Goal: Task Accomplishment & Management: Complete application form

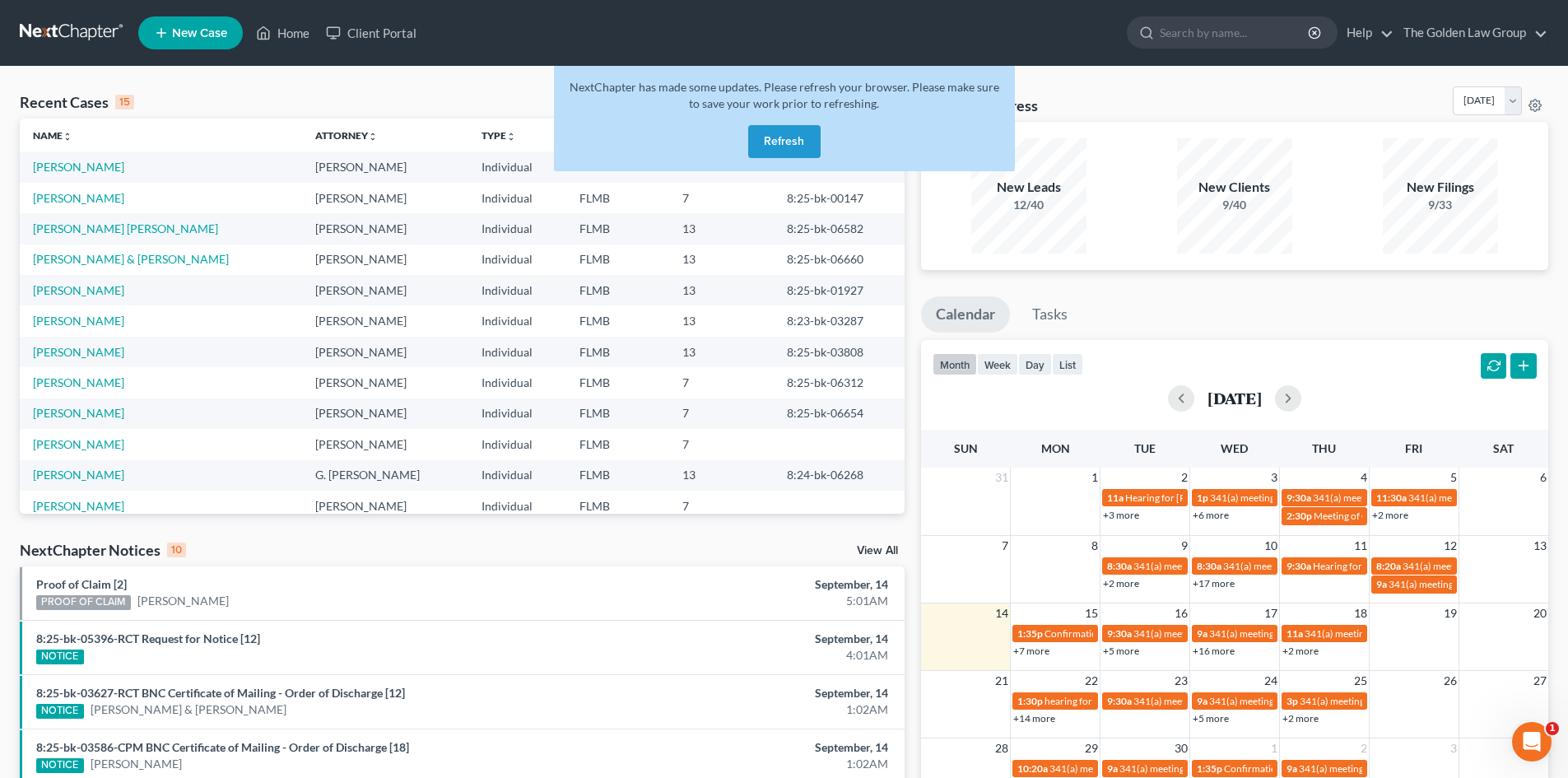
click at [797, 139] on button "Refresh" at bounding box center [784, 141] width 73 height 33
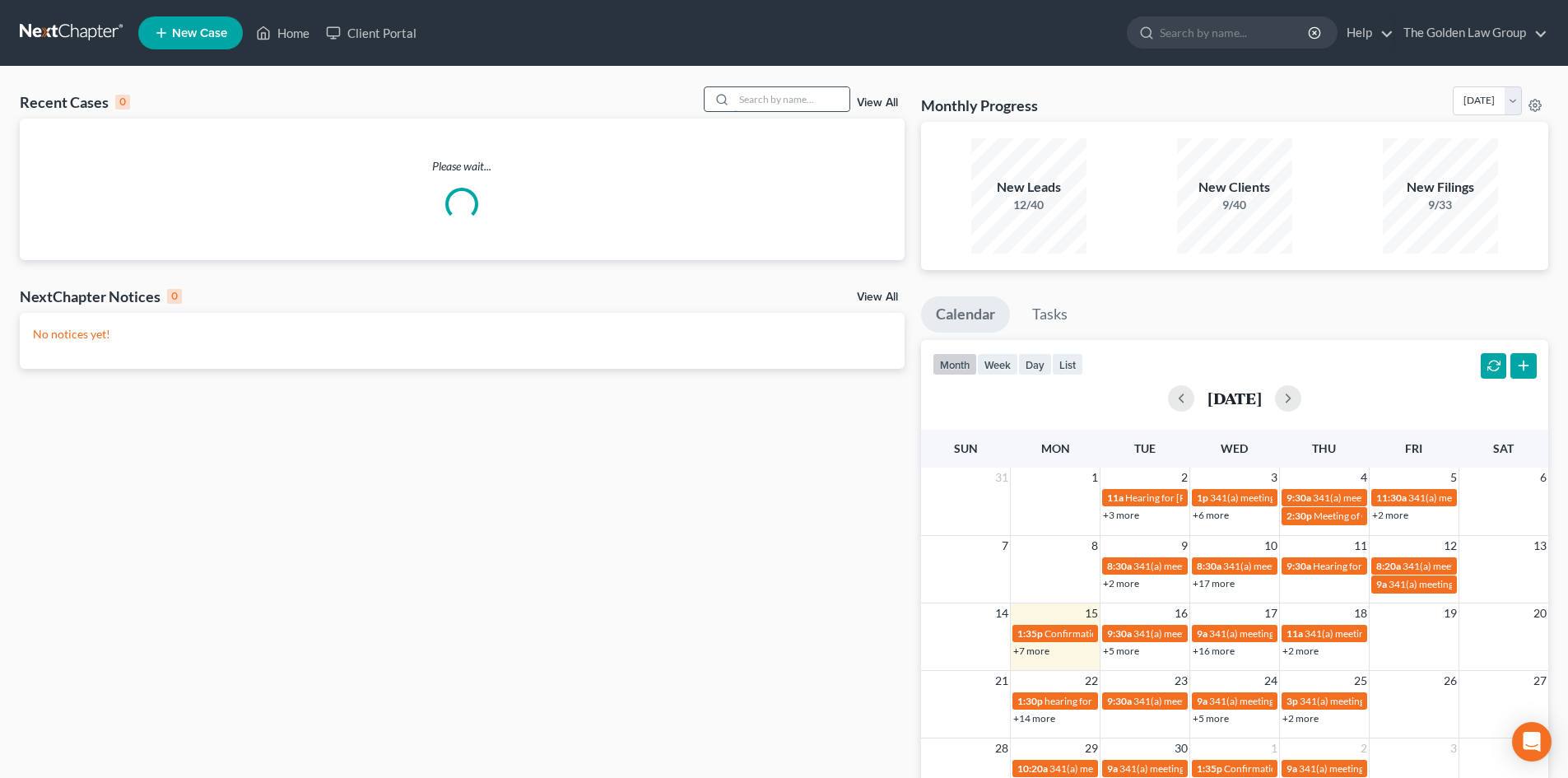
click at [775, 101] on input "search" at bounding box center [792, 100] width 116 height 24
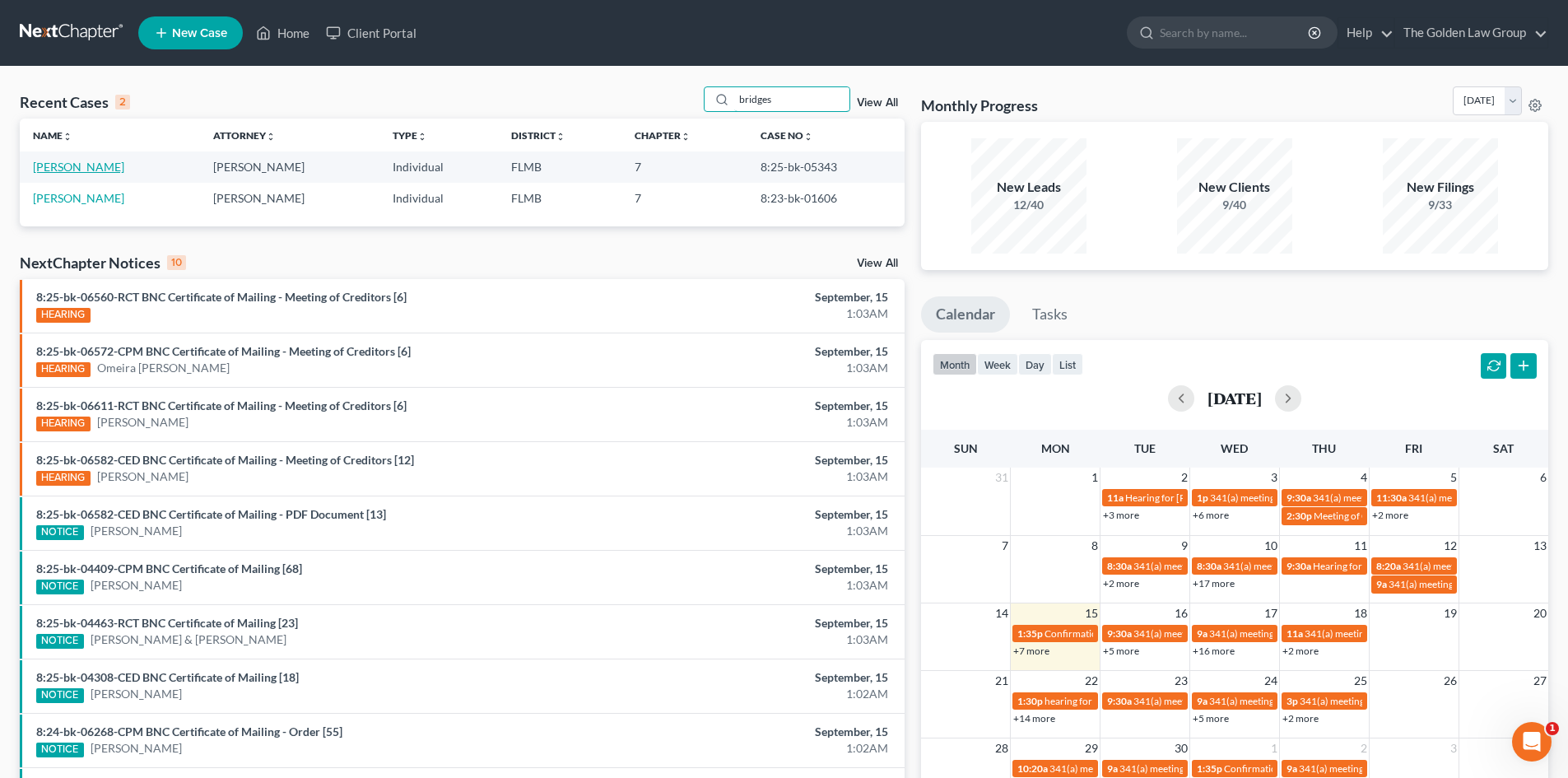
type input "bridges"
click at [93, 163] on link "[PERSON_NAME]" at bounding box center [79, 166] width 92 height 14
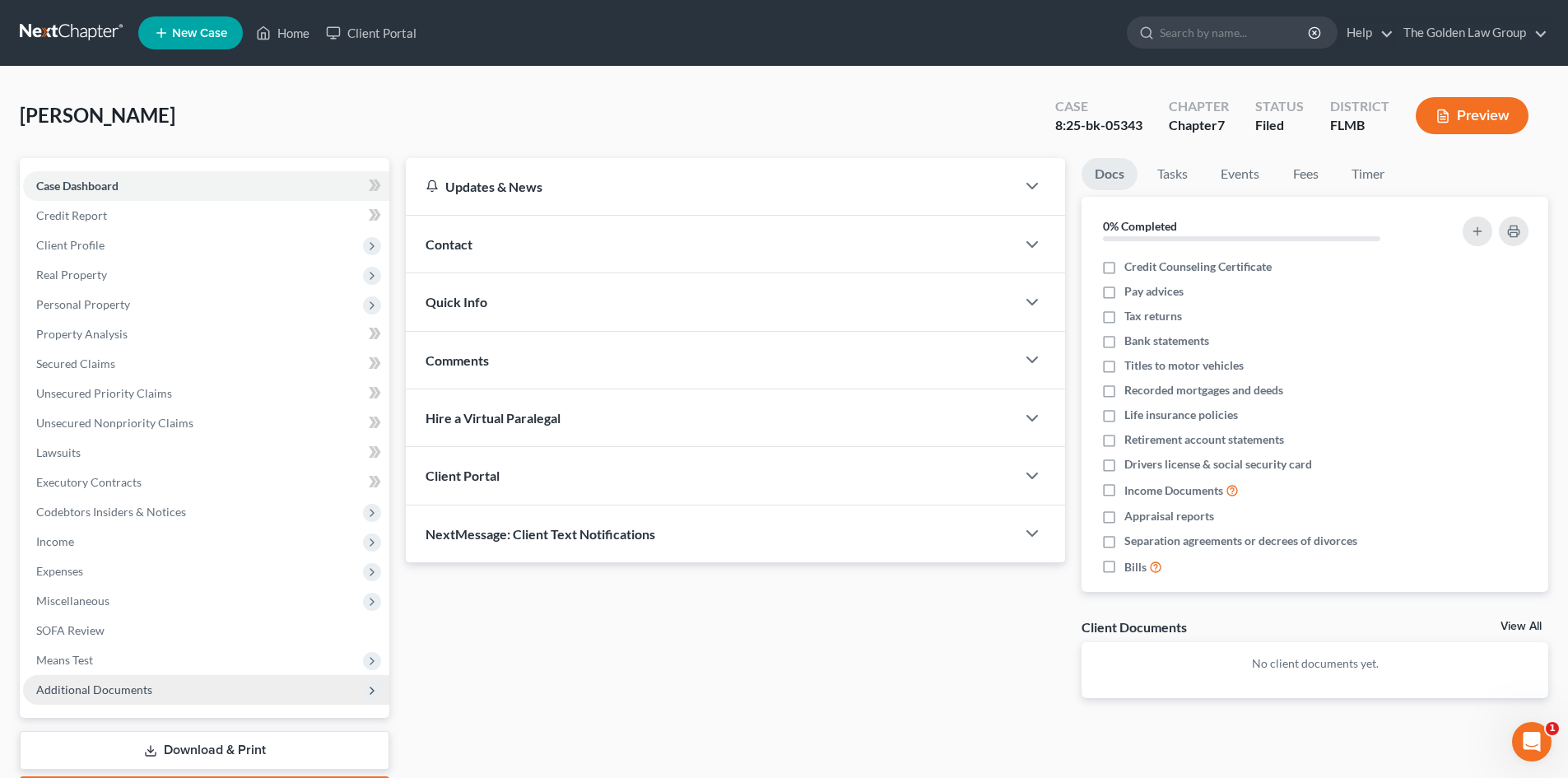
click at [116, 693] on span "Additional Documents" at bounding box center [94, 689] width 116 height 14
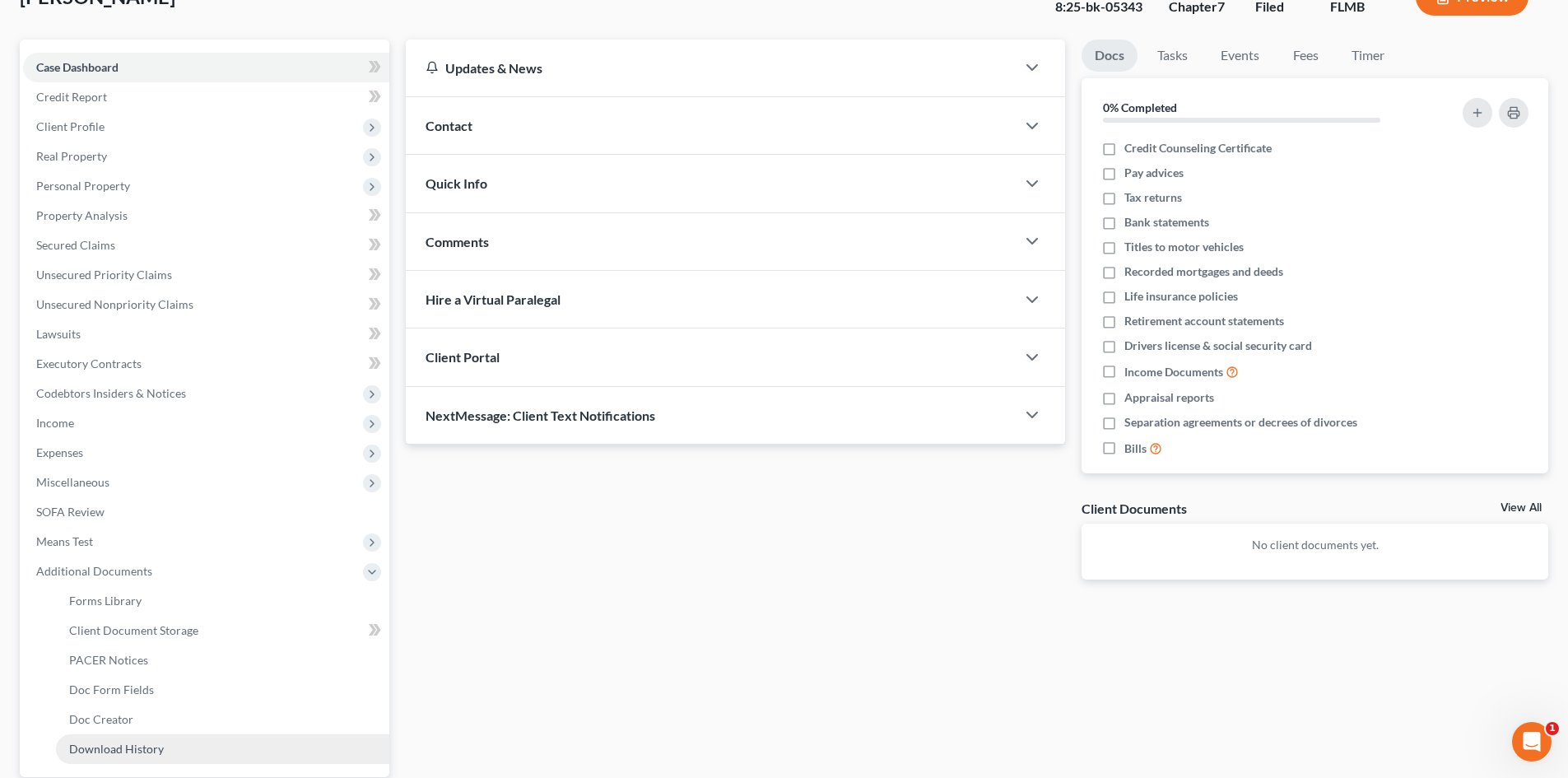
scroll to position [275, 0]
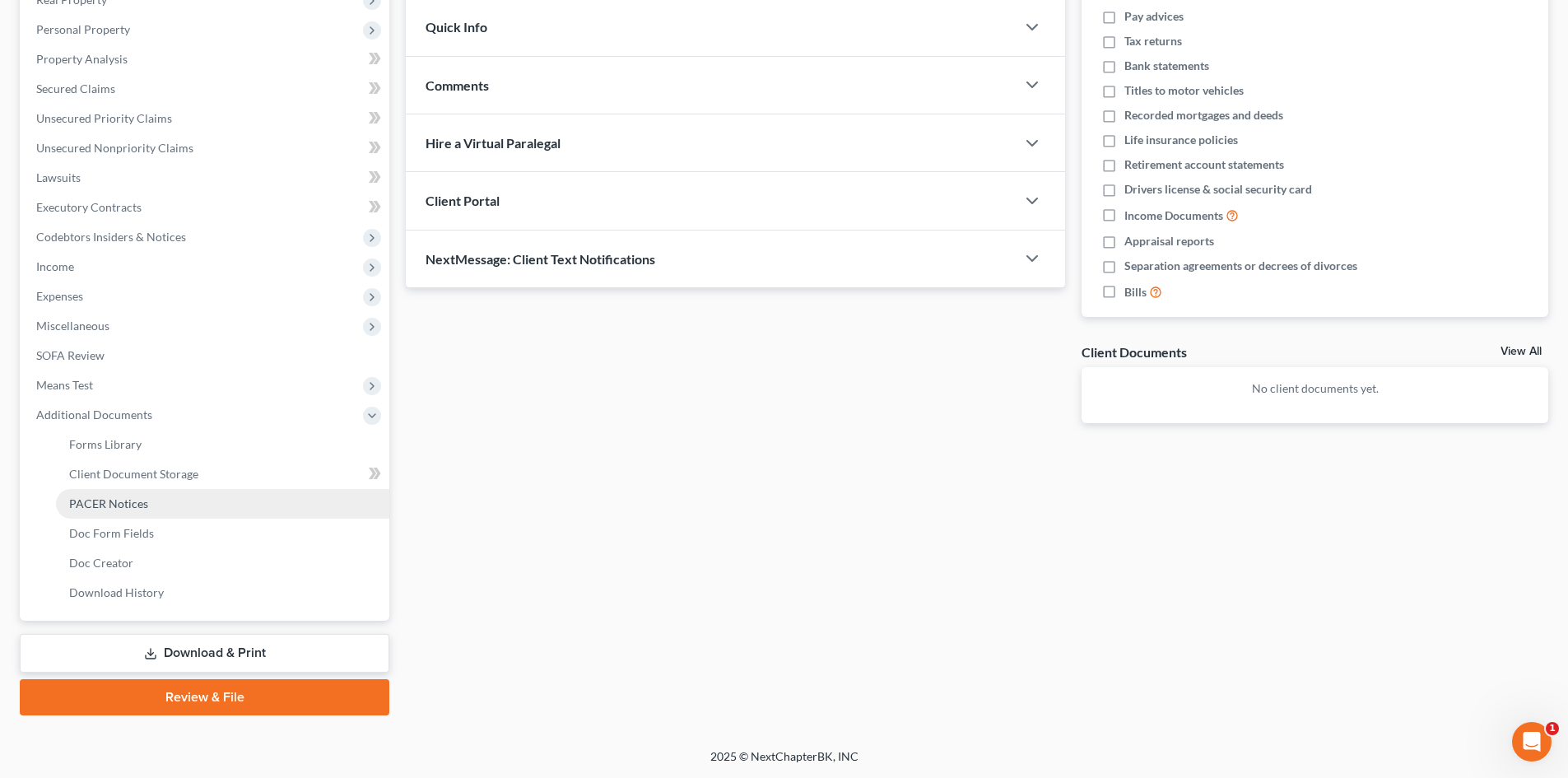
click at [128, 500] on span "PACER Notices" at bounding box center [108, 503] width 79 height 14
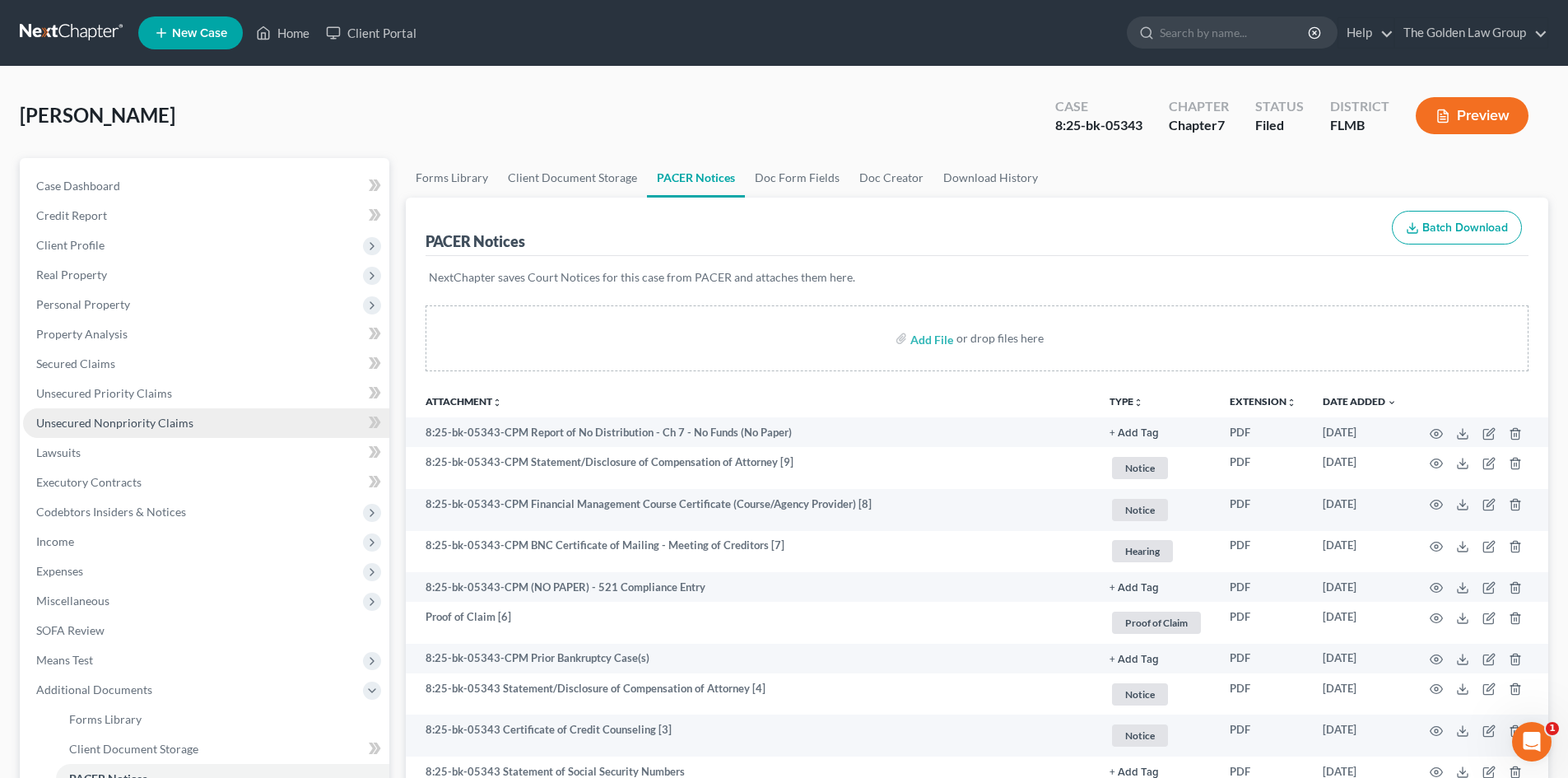
click at [87, 419] on span "Unsecured Nonpriority Claims" at bounding box center [115, 422] width 157 height 14
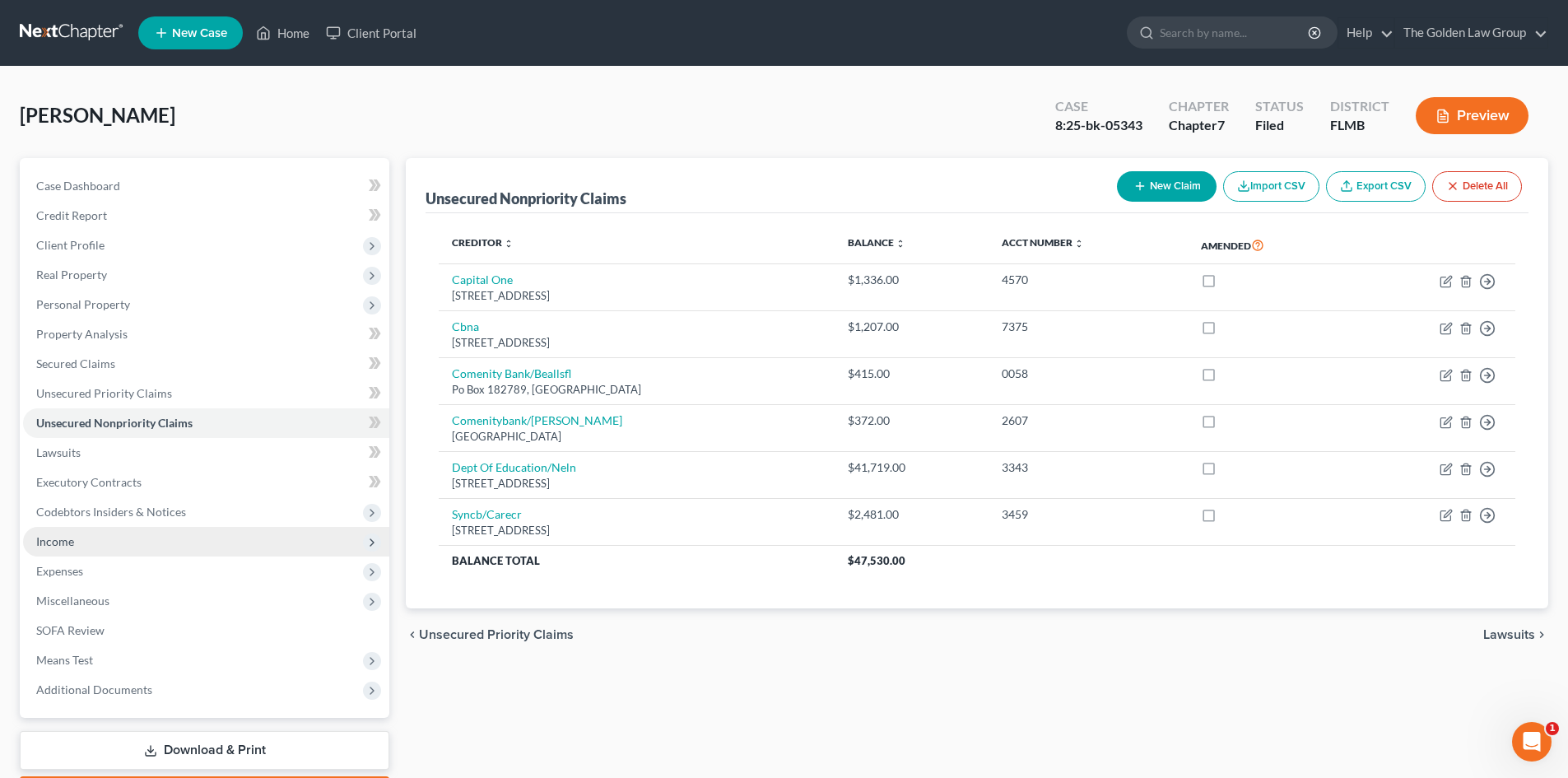
click at [85, 544] on span "Income" at bounding box center [206, 542] width 367 height 30
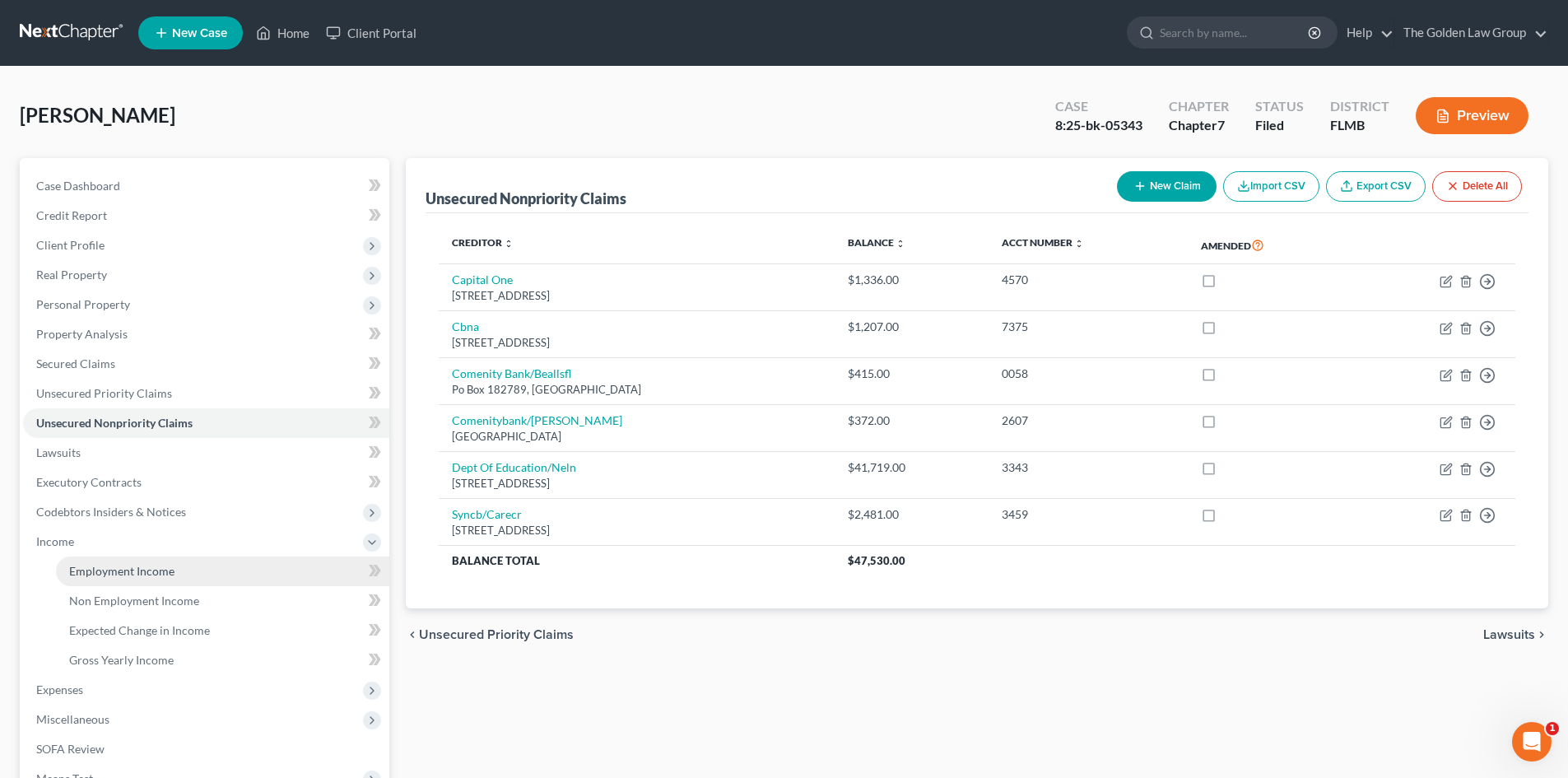
click at [127, 572] on span "Employment Income" at bounding box center [122, 571] width 106 height 14
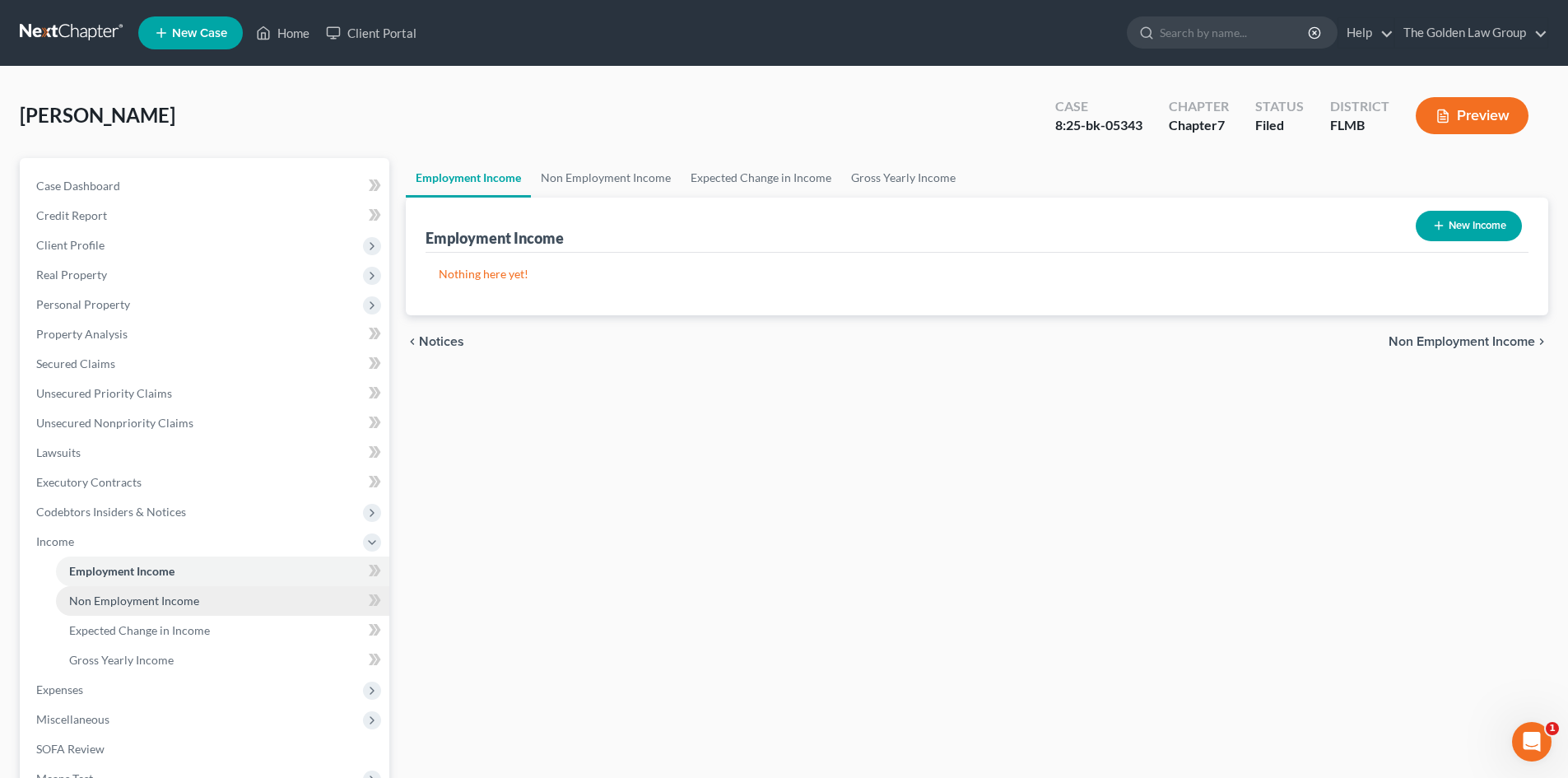
click at [130, 596] on span "Non Employment Income" at bounding box center [133, 601] width 131 height 14
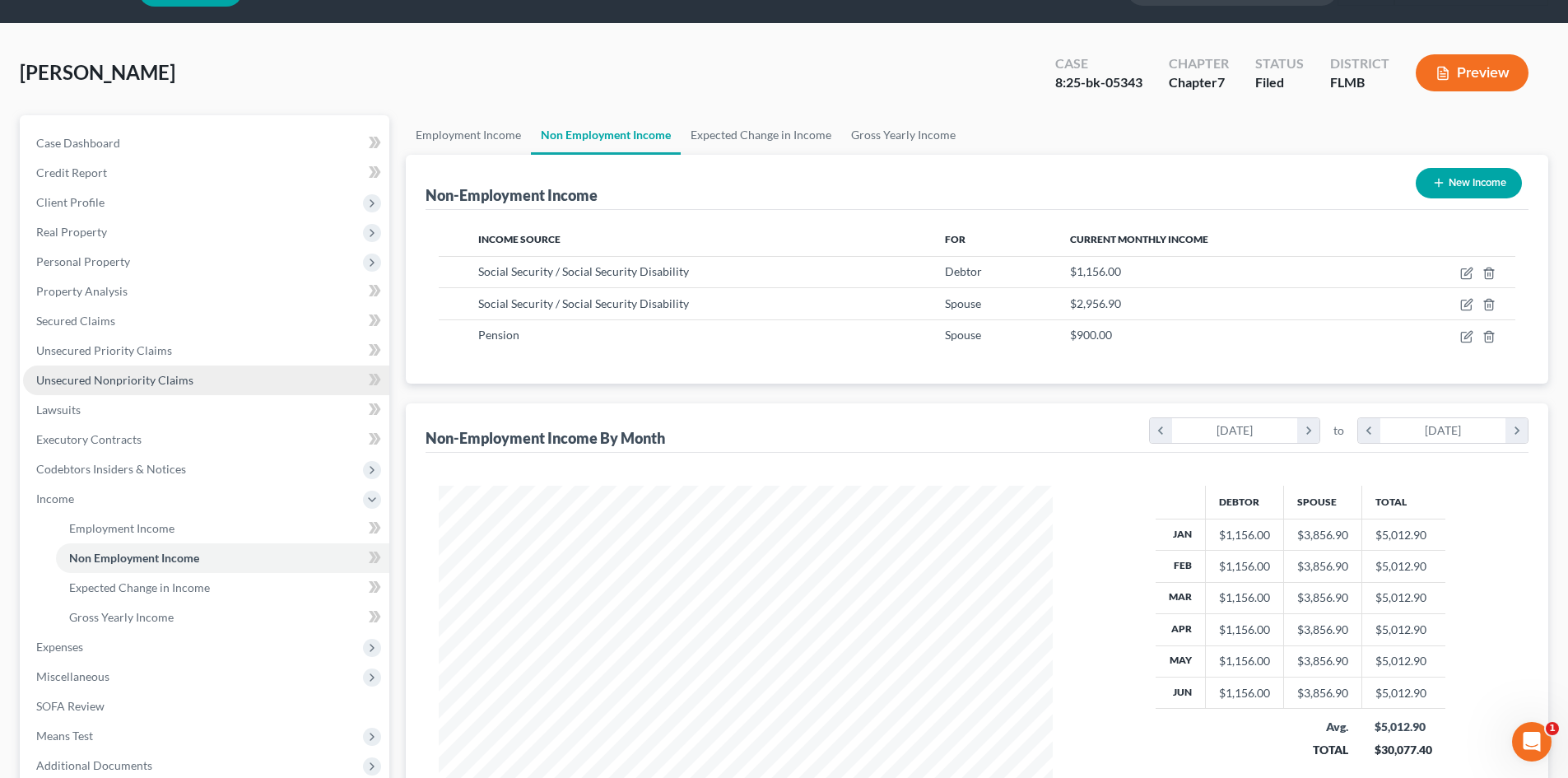
scroll to position [83, 0]
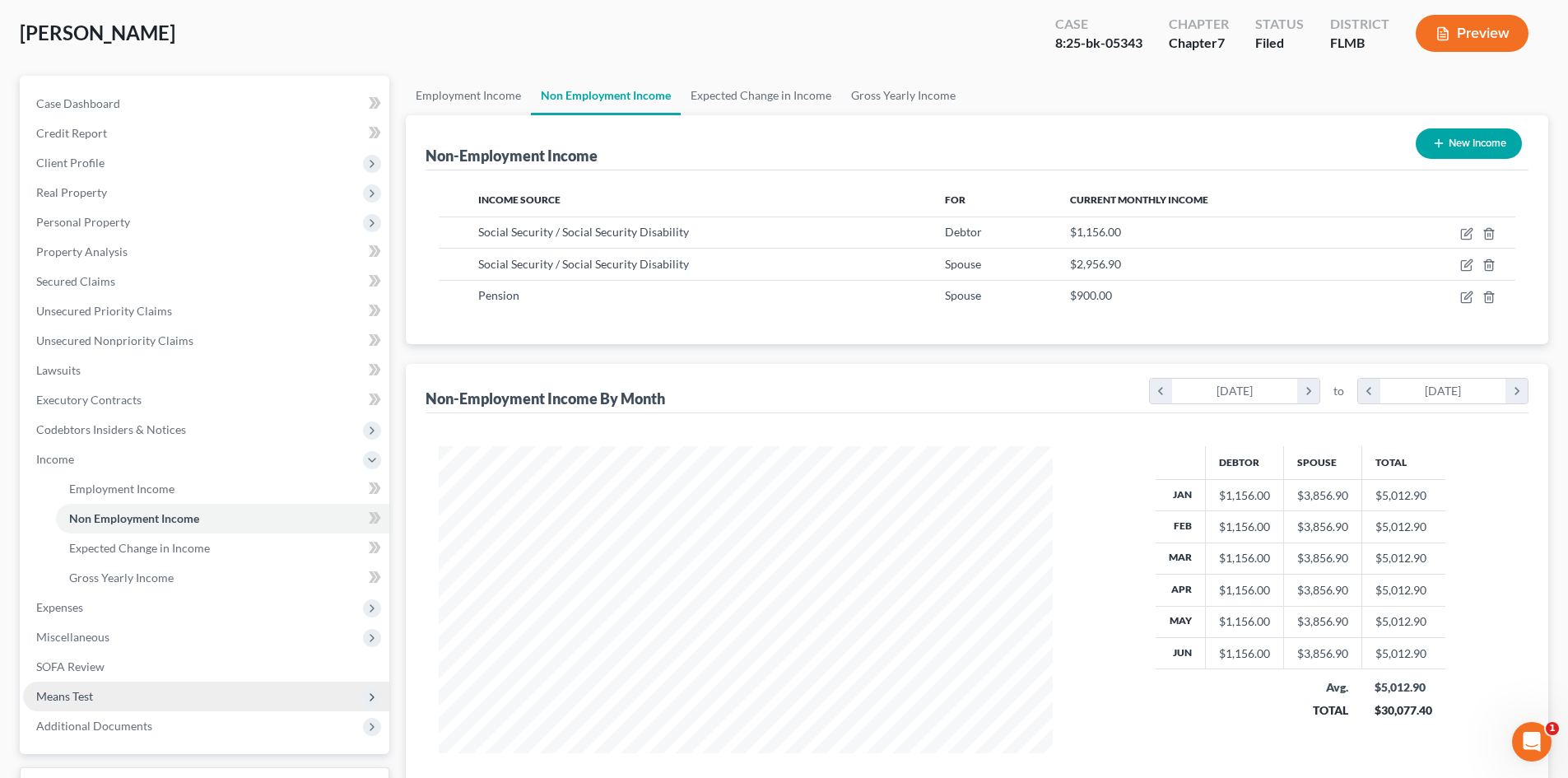
click at [104, 688] on span "Means Test" at bounding box center [206, 696] width 367 height 30
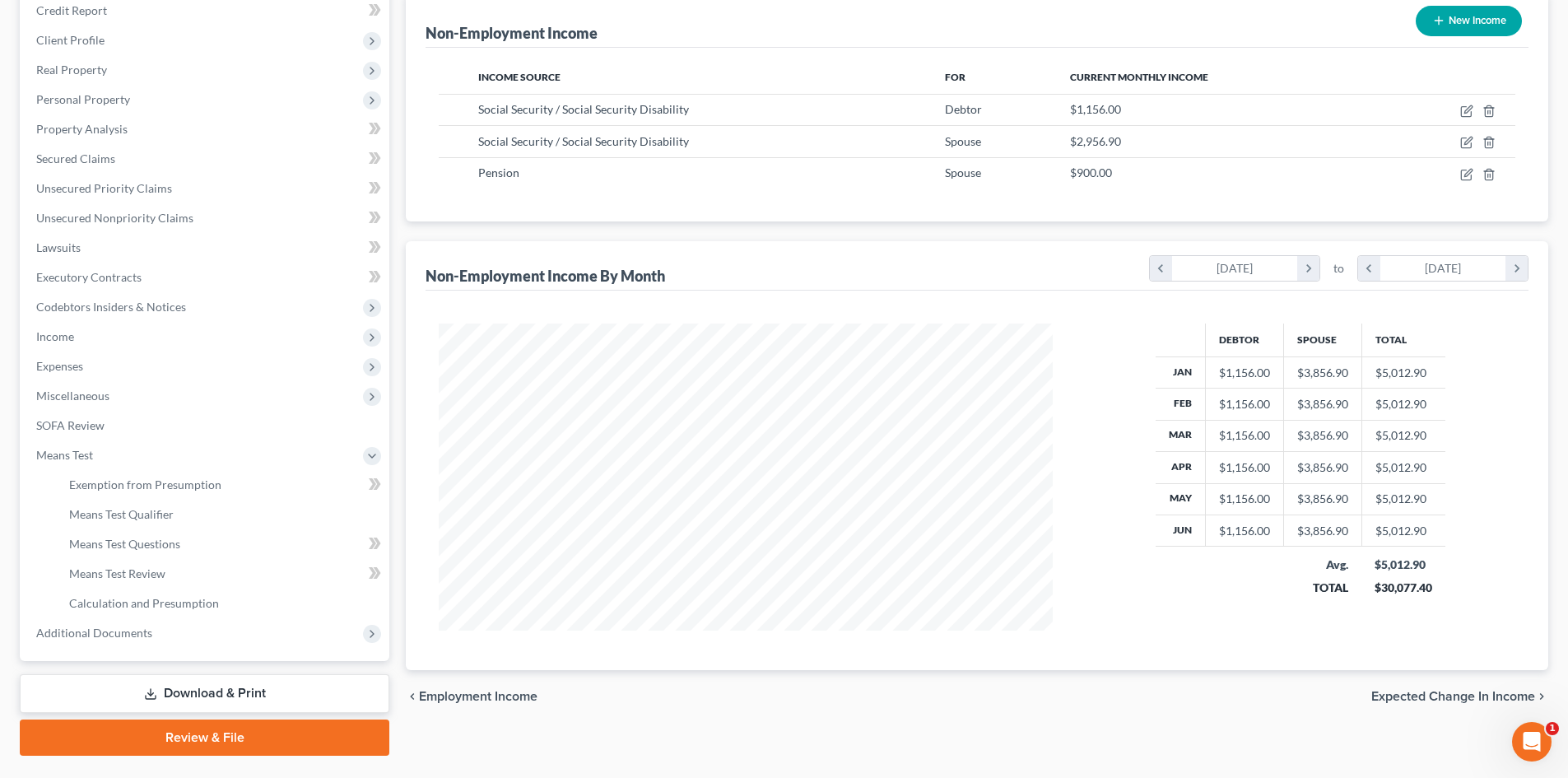
scroll to position [245, 0]
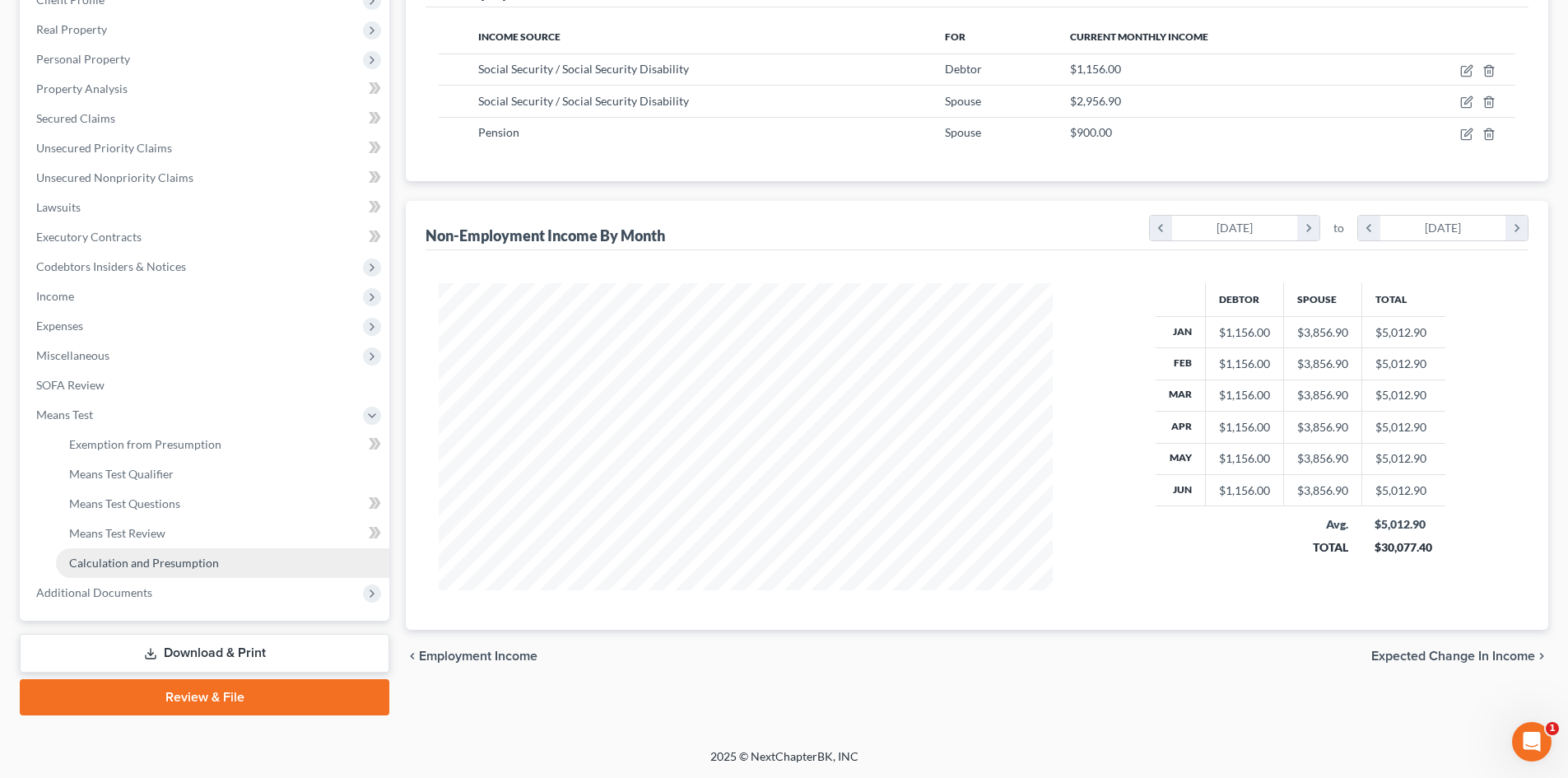
click at [146, 561] on span "Calculation and Presumption" at bounding box center [143, 563] width 149 height 14
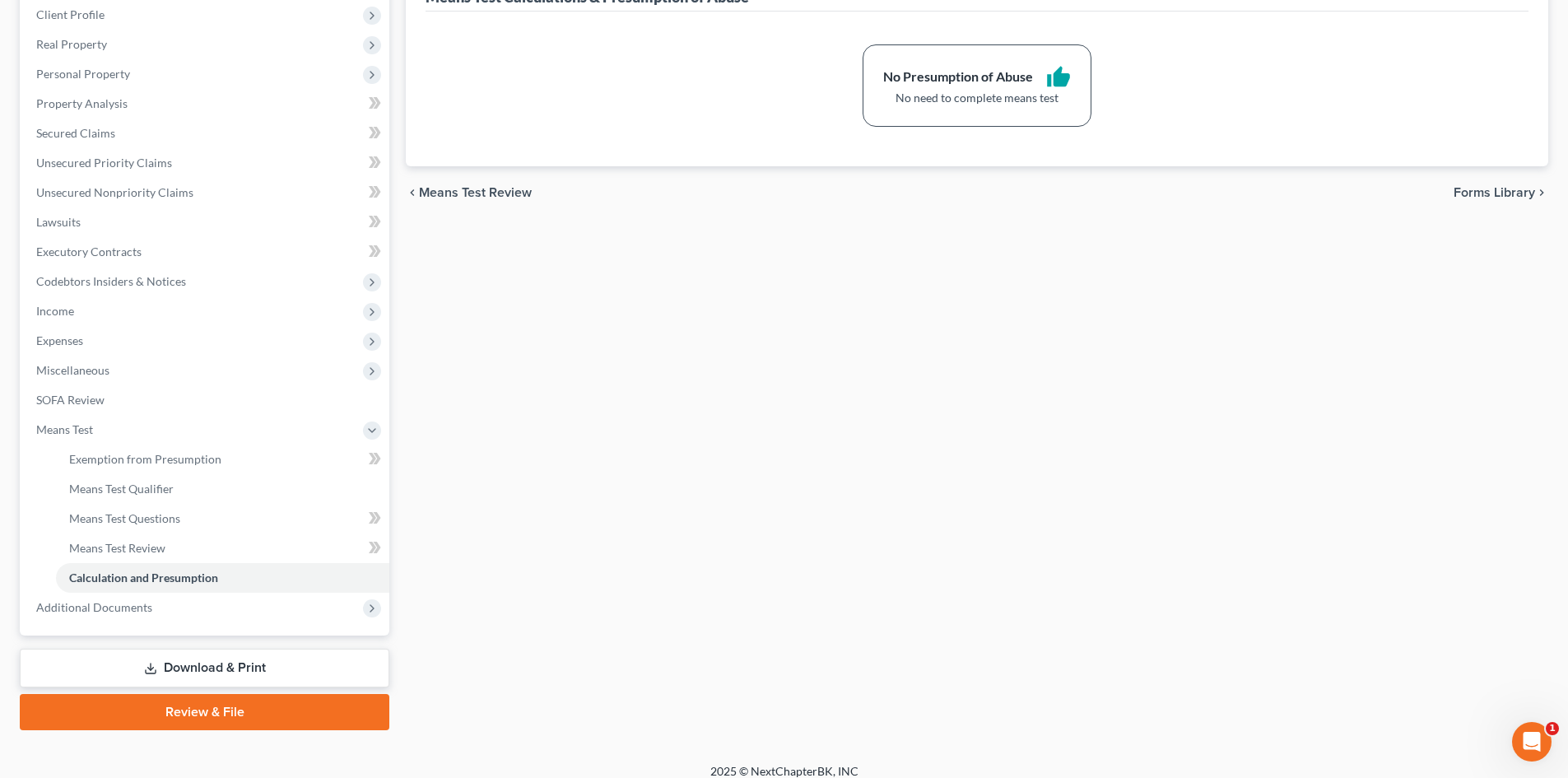
scroll to position [245, 0]
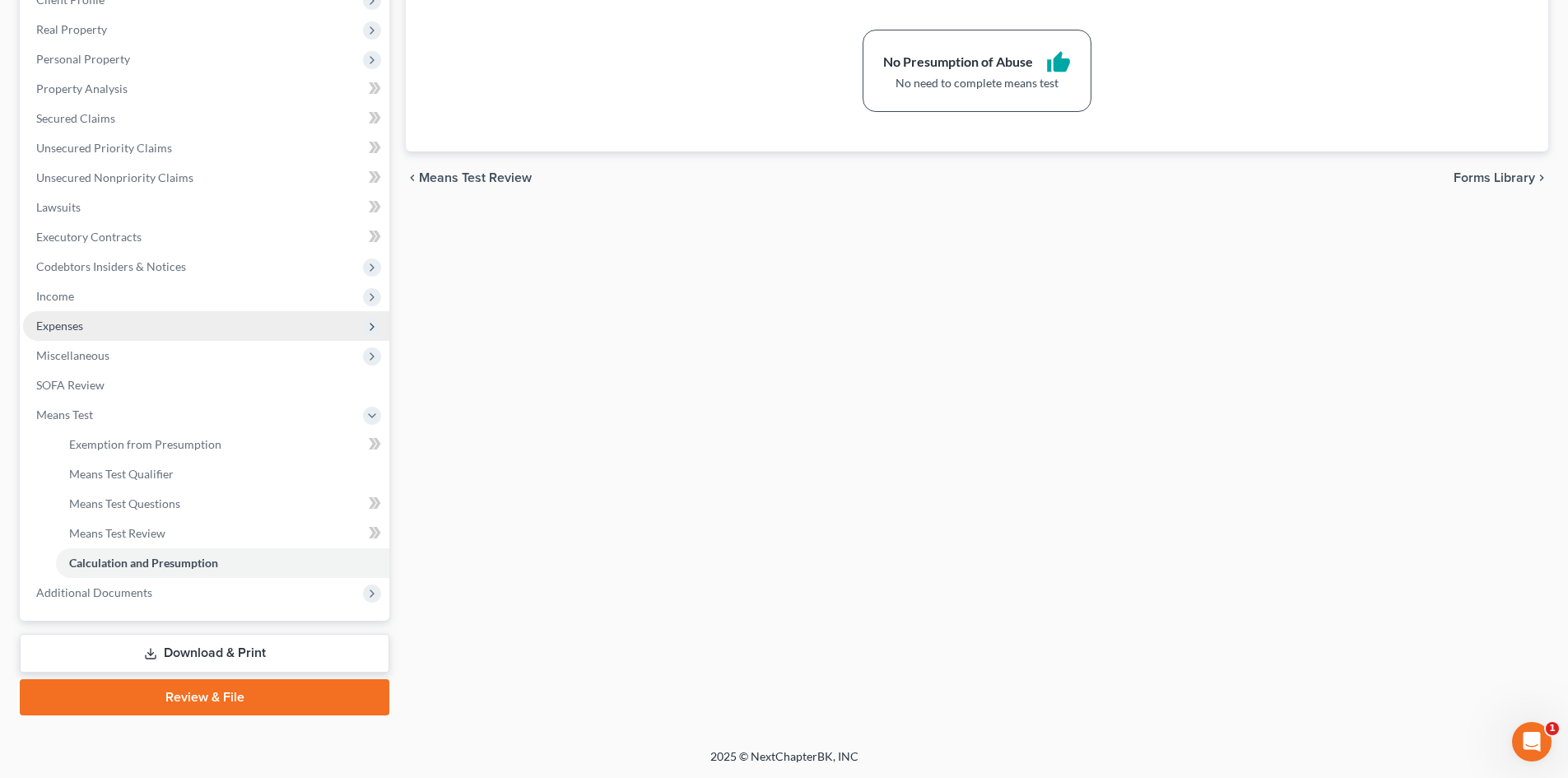
click at [79, 324] on span "Expenses" at bounding box center [59, 326] width 47 height 14
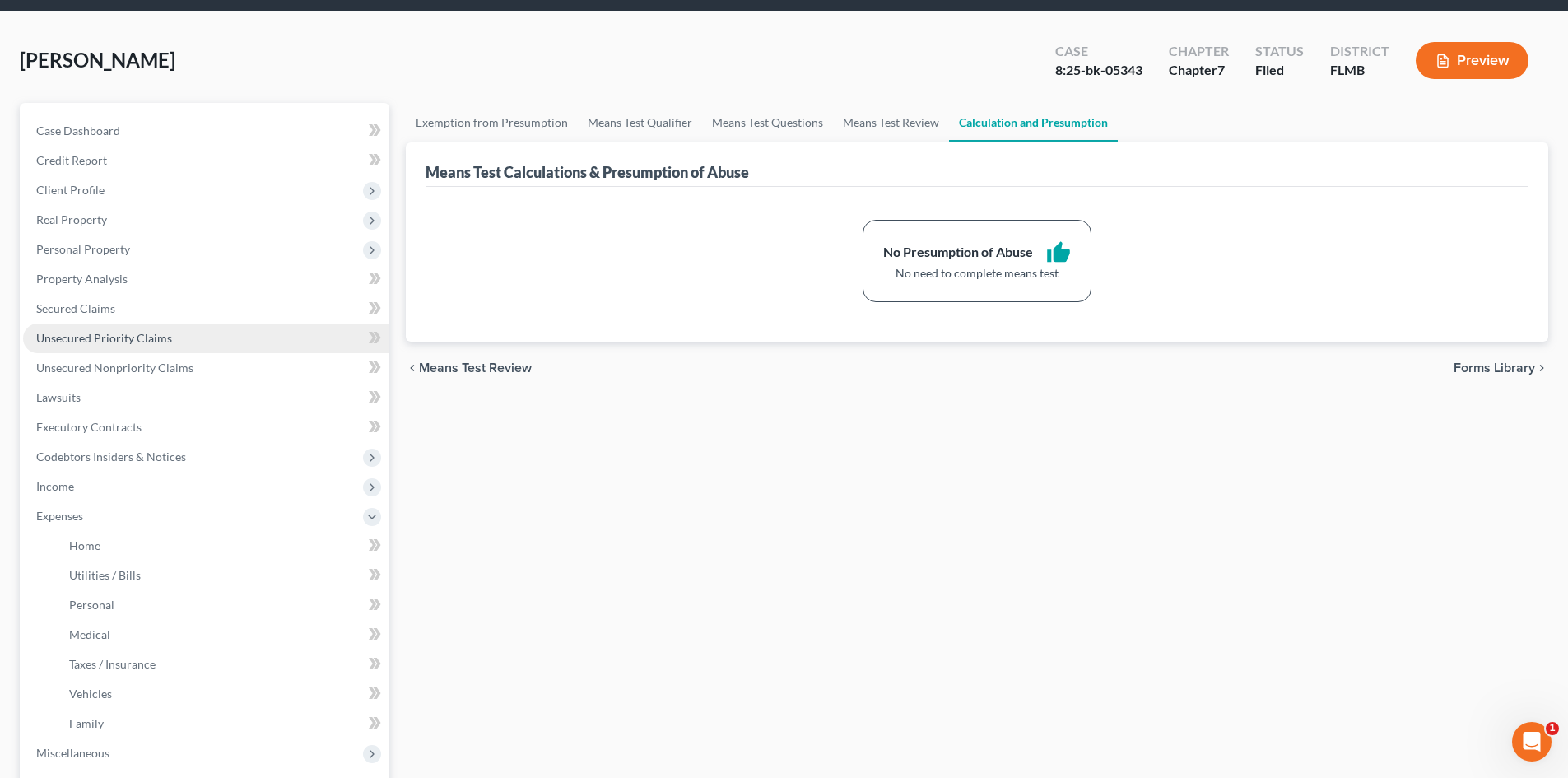
scroll to position [0, 0]
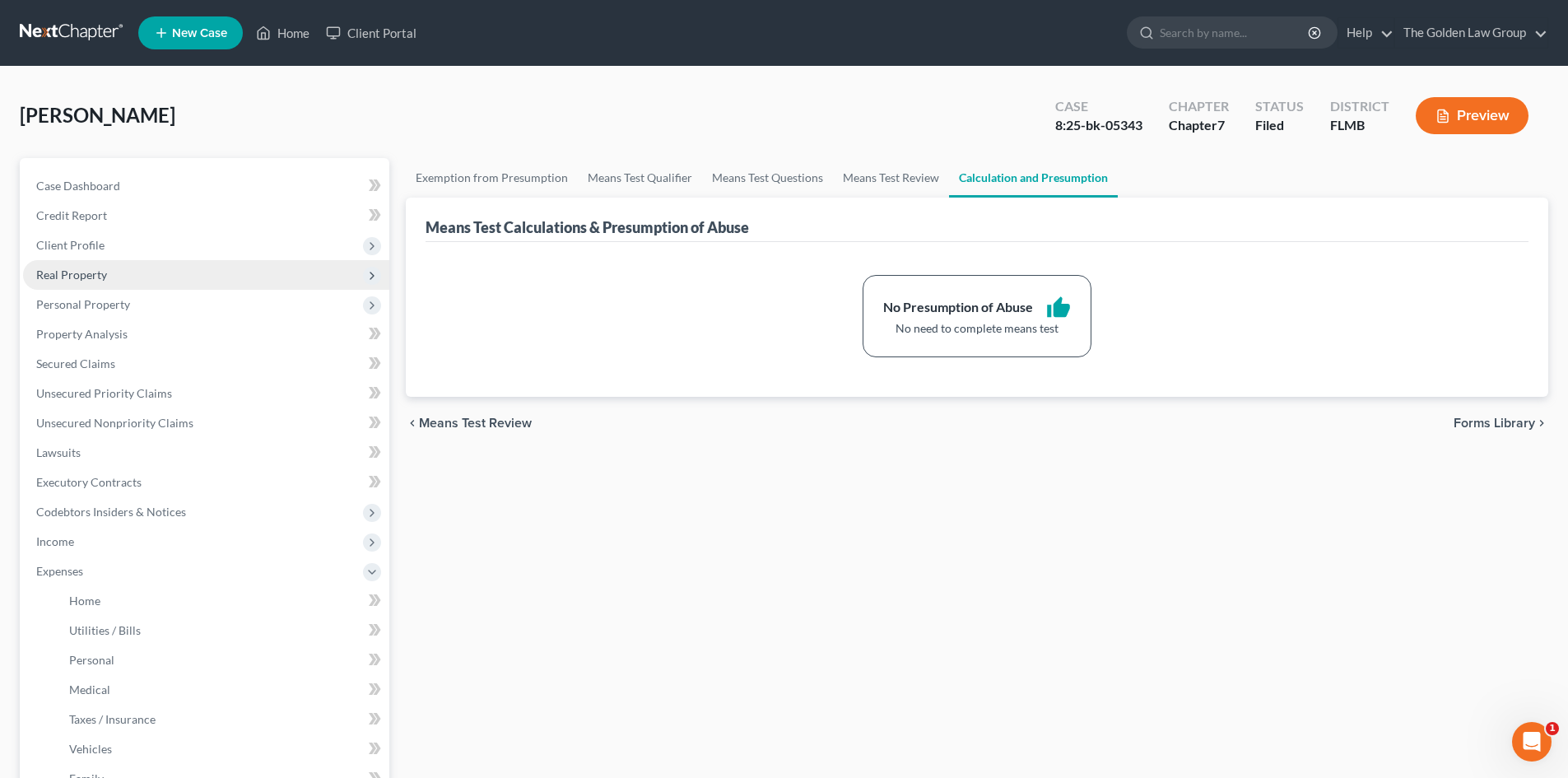
click at [104, 276] on span "Real Property" at bounding box center [71, 275] width 71 height 14
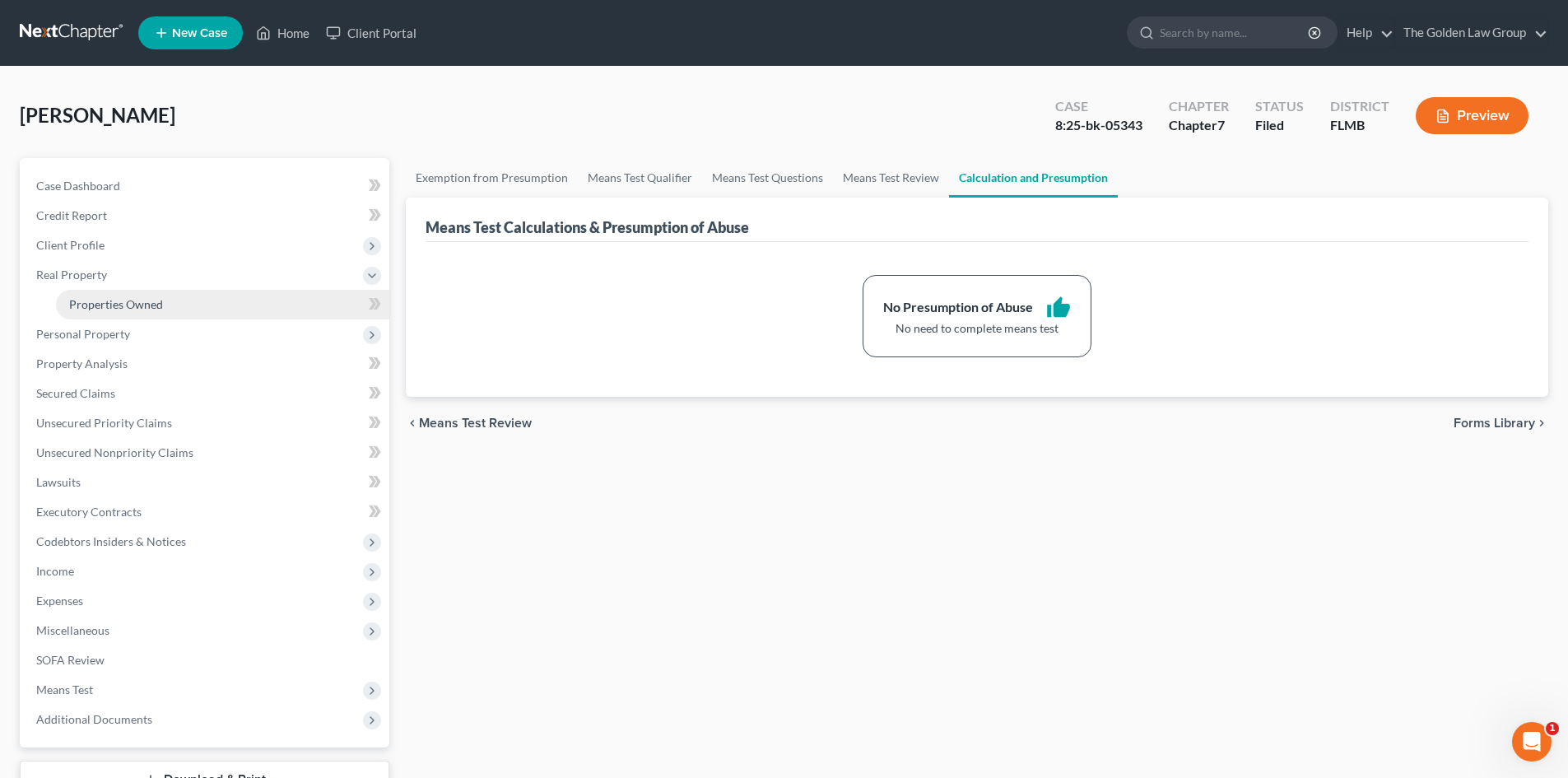
click at [121, 301] on span "Properties Owned" at bounding box center [116, 304] width 94 height 14
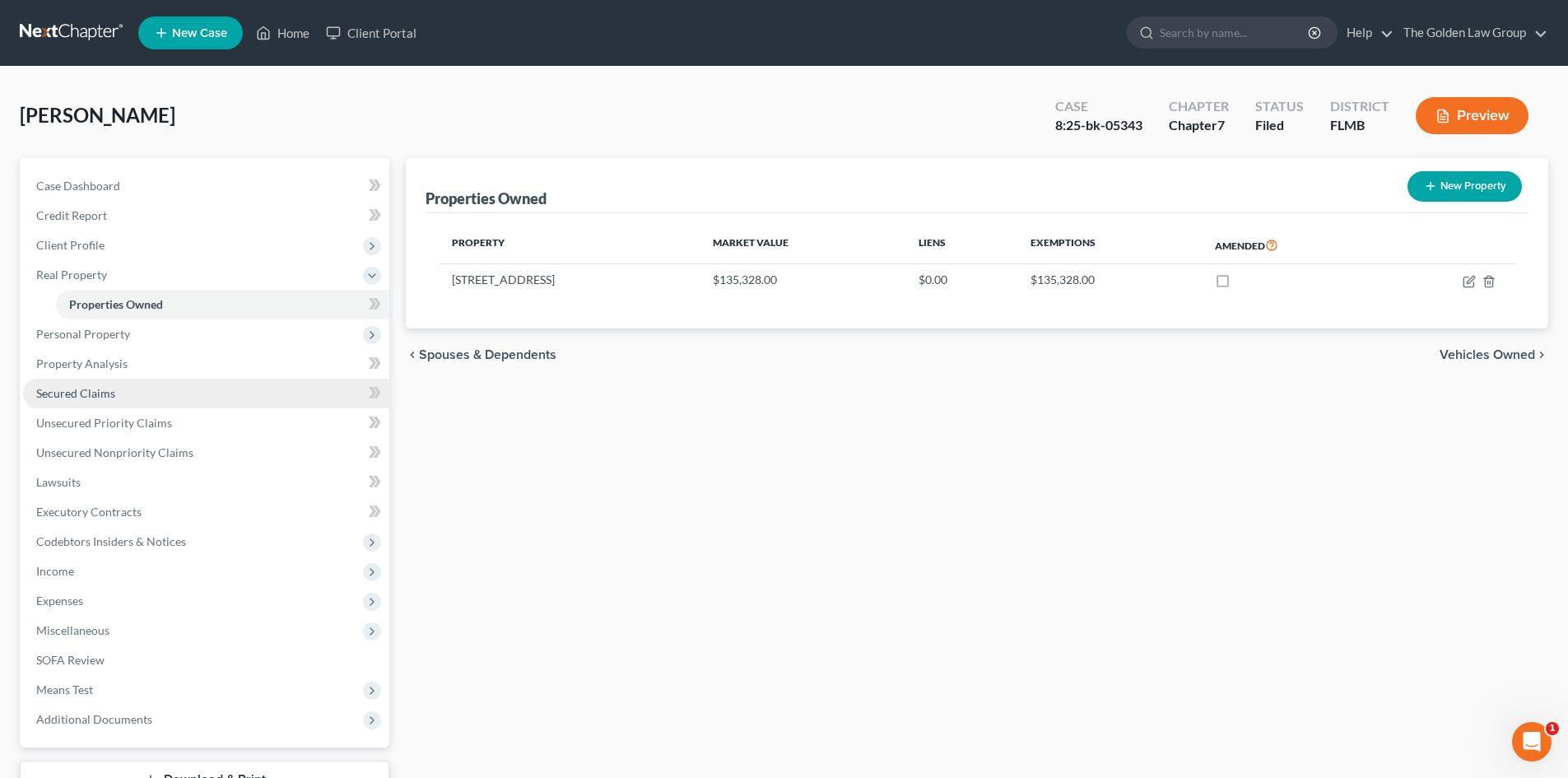
click at [130, 391] on link "Secured Claims" at bounding box center [206, 393] width 367 height 30
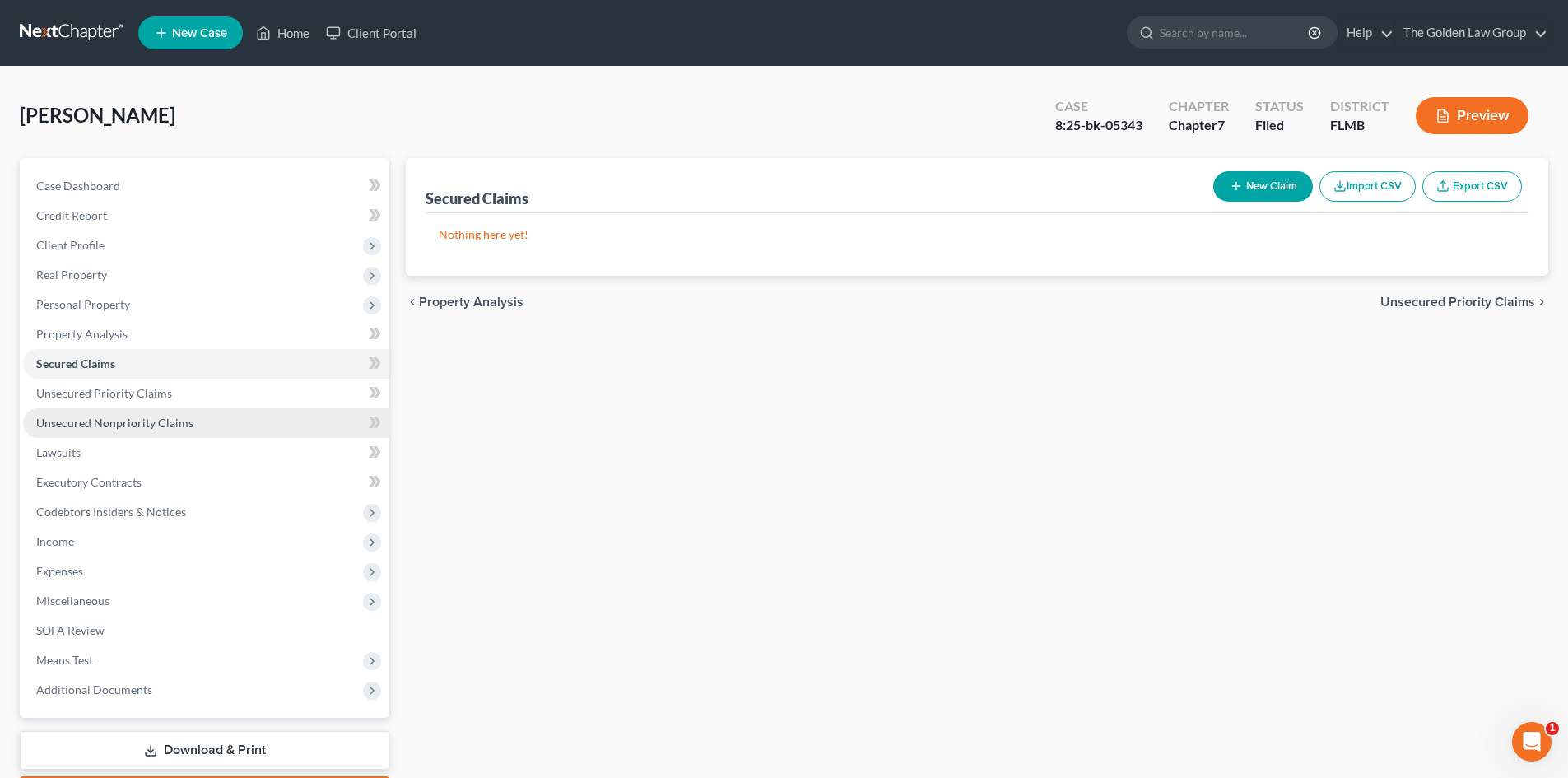
click at [154, 419] on span "Unsecured Nonpriority Claims" at bounding box center [115, 422] width 157 height 14
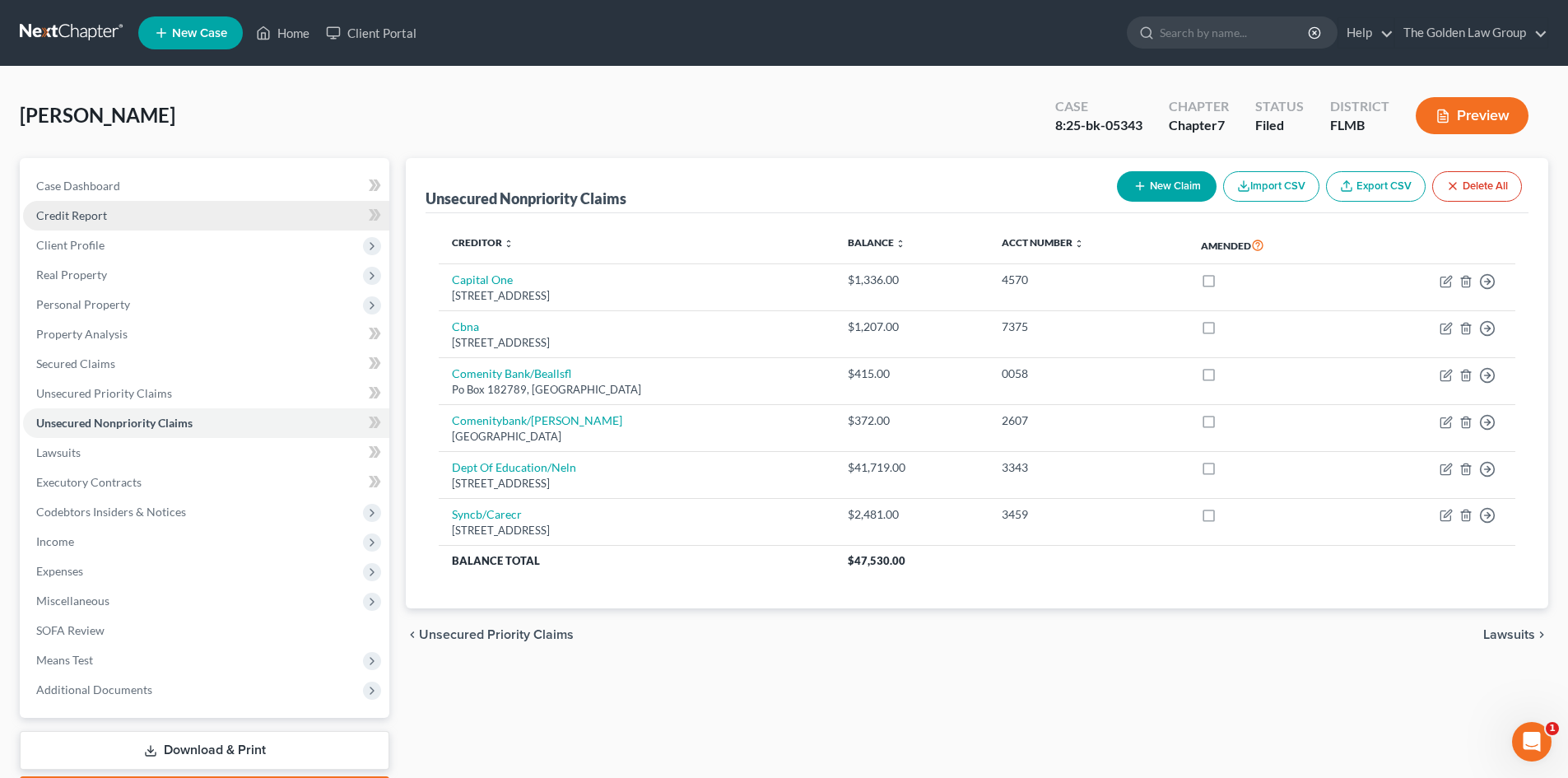
click at [117, 220] on link "Credit Report" at bounding box center [206, 216] width 367 height 30
